Goal: Information Seeking & Learning: Check status

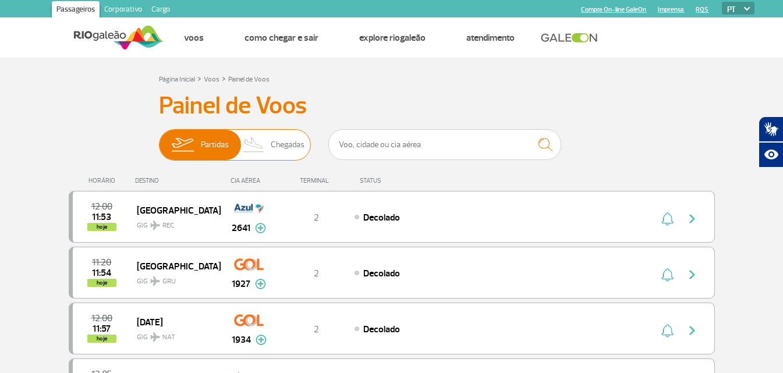
click at [287, 144] on span "Chegadas" at bounding box center [288, 145] width 34 height 30
click at [159, 139] on input "Partidas Chegadas" at bounding box center [159, 139] width 0 height 0
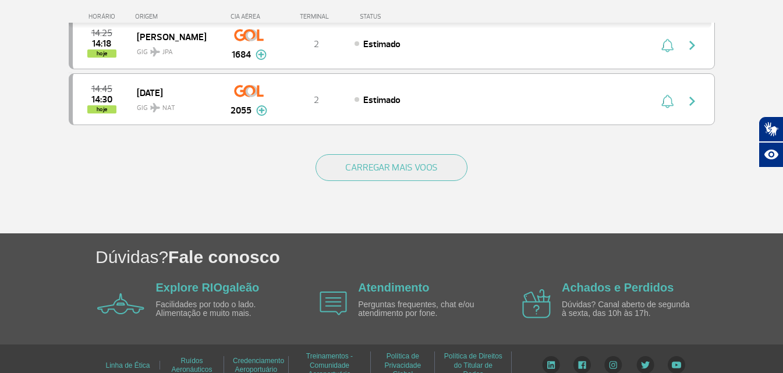
scroll to position [1203, 0]
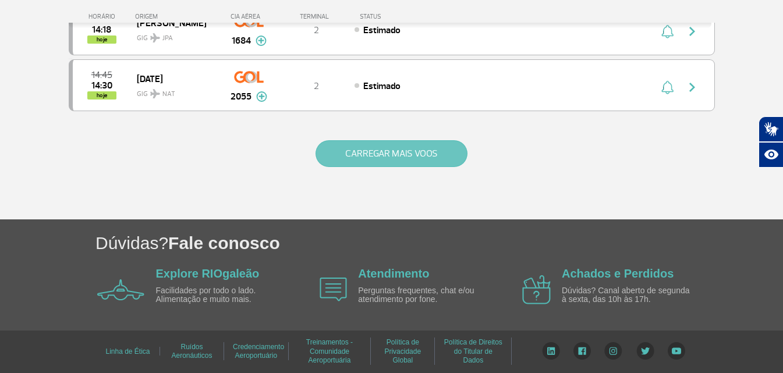
click at [392, 155] on button "CARREGAR MAIS VOOS" at bounding box center [391, 153] width 152 height 27
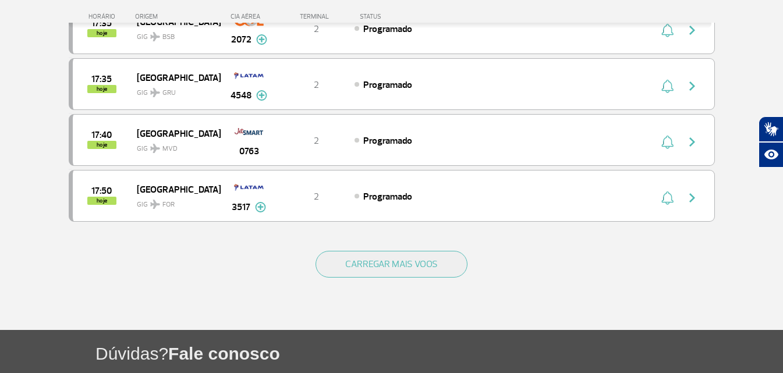
scroll to position [2320, 0]
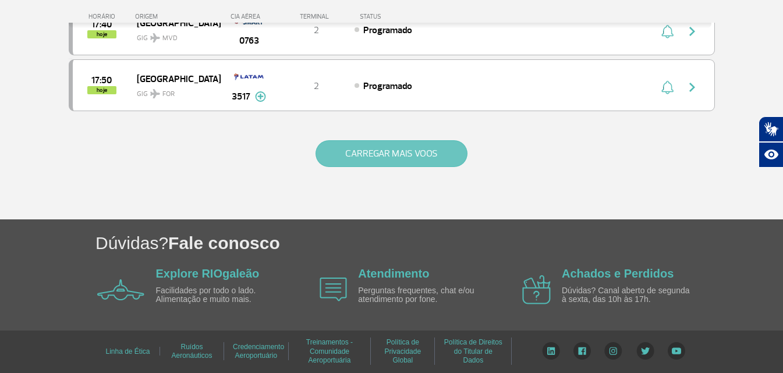
click at [385, 151] on button "CARREGAR MAIS VOOS" at bounding box center [391, 153] width 152 height 27
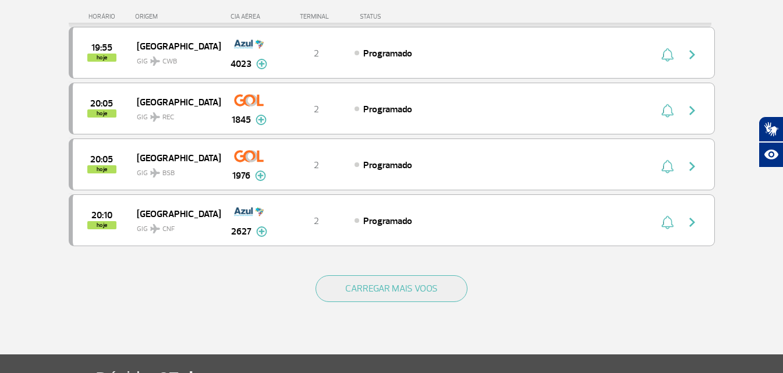
scroll to position [3309, 0]
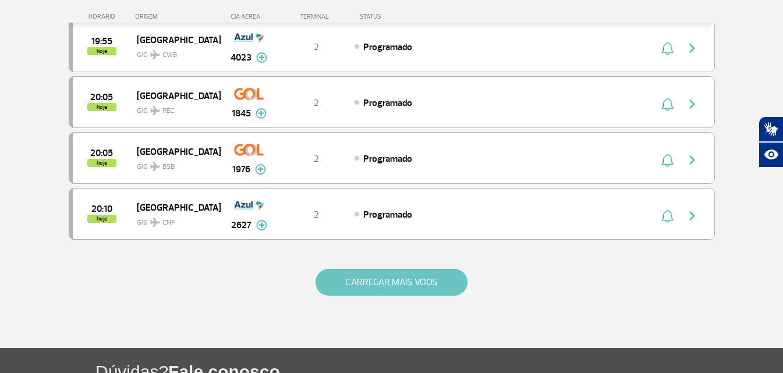
click at [404, 276] on button "CARREGAR MAIS VOOS" at bounding box center [391, 282] width 152 height 27
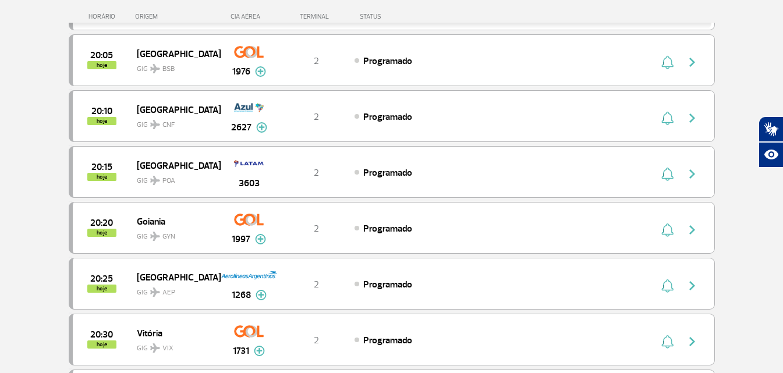
scroll to position [3415, 0]
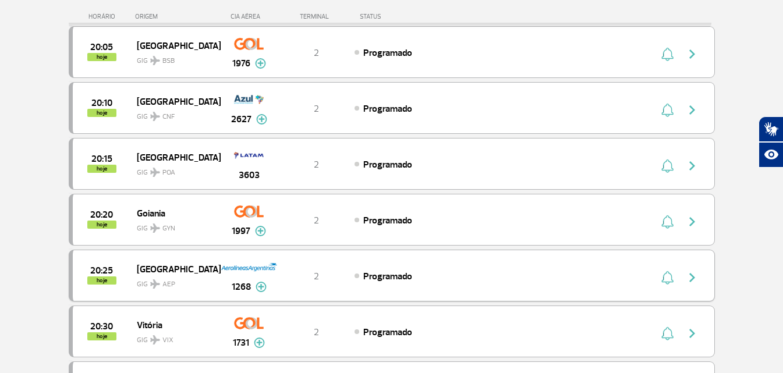
click at [691, 278] on img "button" at bounding box center [692, 278] width 14 height 14
click at [218, 272] on div "Buenos Aires GIG AEP" at bounding box center [178, 275] width 83 height 29
click at [259, 289] on img at bounding box center [260, 287] width 11 height 10
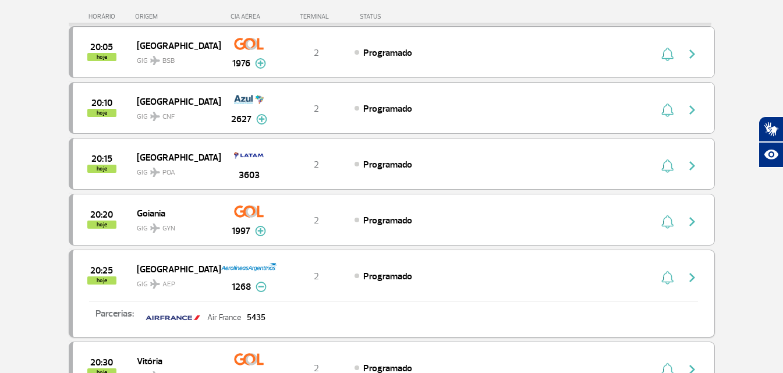
click at [259, 287] on img at bounding box center [260, 287] width 11 height 10
